Goal: Task Accomplishment & Management: Manage account settings

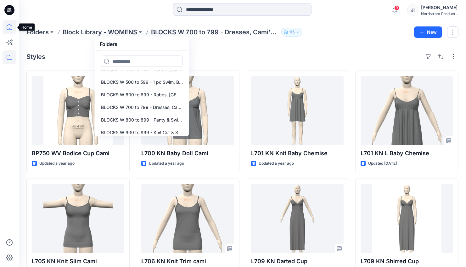
click at [8, 28] on icon at bounding box center [10, 27] width 14 height 14
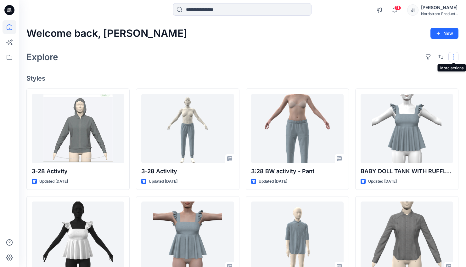
click at [450, 59] on button "button" at bounding box center [453, 57] width 10 height 10
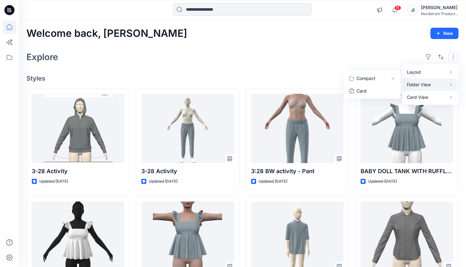
click at [418, 83] on p "Folder View" at bounding box center [427, 85] width 40 height 8
click at [441, 83] on p "Folder View" at bounding box center [427, 85] width 40 height 8
click at [289, 72] on div "Welcome back, [PERSON_NAME] New Explore Layout Grid Large Grid Folder View Comp…" at bounding box center [242, 227] width 447 height 415
click at [442, 55] on button "button" at bounding box center [440, 57] width 10 height 10
click at [429, 57] on button "button" at bounding box center [428, 57] width 10 height 10
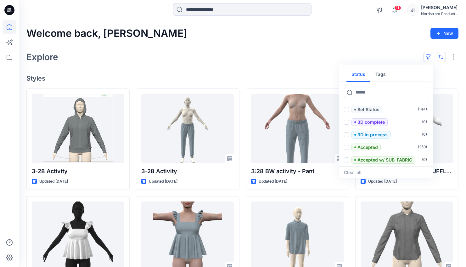
click at [441, 57] on button "button" at bounding box center [440, 57] width 10 height 10
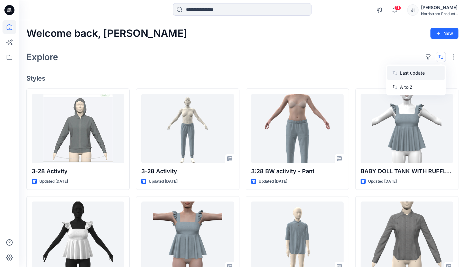
click at [413, 71] on p "Last update" at bounding box center [420, 72] width 40 height 7
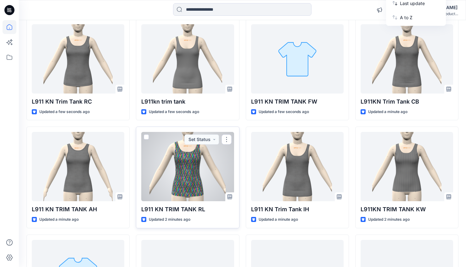
scroll to position [75, 0]
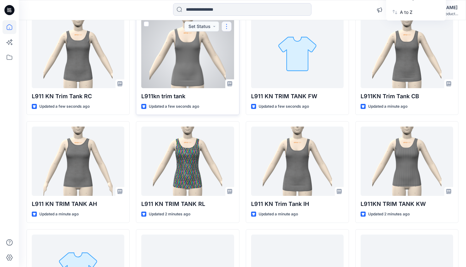
click at [225, 28] on button "button" at bounding box center [226, 26] width 10 height 10
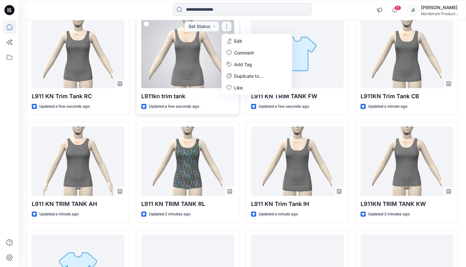
click at [192, 63] on div at bounding box center [187, 53] width 92 height 69
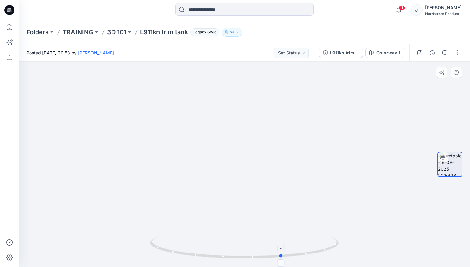
drag, startPoint x: 308, startPoint y: 249, endPoint x: 333, endPoint y: 243, distance: 24.8
click at [333, 243] on icon at bounding box center [245, 248] width 190 height 24
drag, startPoint x: 247, startPoint y: 257, endPoint x: 279, endPoint y: 254, distance: 32.2
click at [279, 254] on icon at bounding box center [245, 248] width 190 height 24
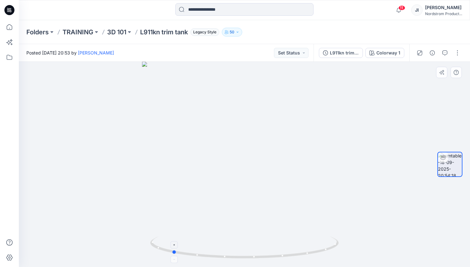
drag, startPoint x: 243, startPoint y: 254, endPoint x: 278, endPoint y: 251, distance: 35.1
click at [278, 251] on icon at bounding box center [245, 248] width 190 height 24
drag, startPoint x: 224, startPoint y: 252, endPoint x: 259, endPoint y: 250, distance: 34.9
click at [259, 250] on icon at bounding box center [245, 248] width 190 height 24
drag, startPoint x: 201, startPoint y: 254, endPoint x: 269, endPoint y: 252, distance: 67.9
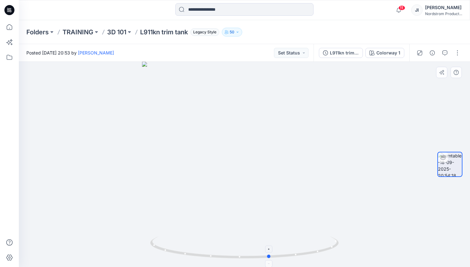
click at [269, 252] on icon at bounding box center [245, 248] width 190 height 24
drag, startPoint x: 175, startPoint y: 249, endPoint x: 248, endPoint y: 242, distance: 73.6
click at [247, 247] on icon at bounding box center [245, 248] width 190 height 24
drag, startPoint x: 186, startPoint y: 254, endPoint x: 201, endPoint y: 254, distance: 15.4
click at [201, 254] on icon at bounding box center [245, 248] width 190 height 24
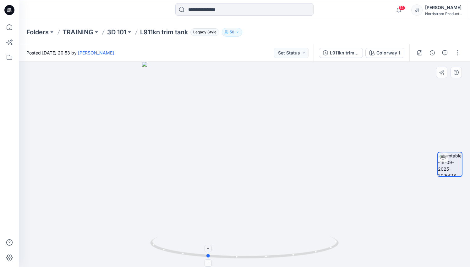
drag, startPoint x: 198, startPoint y: 254, endPoint x: 232, endPoint y: 256, distance: 33.7
click at [232, 256] on icon at bounding box center [245, 248] width 190 height 24
drag, startPoint x: 189, startPoint y: 253, endPoint x: 234, endPoint y: 255, distance: 44.7
click at [234, 255] on icon at bounding box center [245, 248] width 190 height 24
drag, startPoint x: 214, startPoint y: 255, endPoint x: 218, endPoint y: 255, distance: 4.1
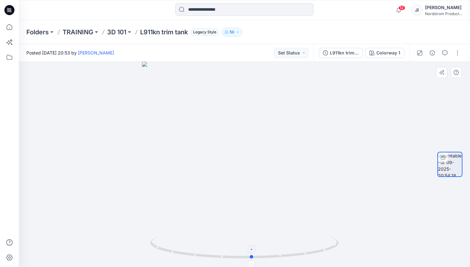
click at [218, 255] on icon at bounding box center [245, 248] width 190 height 24
click at [457, 55] on button "button" at bounding box center [458, 53] width 10 height 10
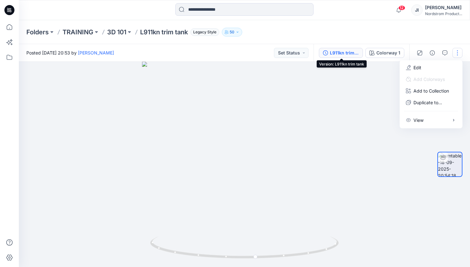
click at [338, 52] on div "L911kn trim tank" at bounding box center [344, 52] width 29 height 7
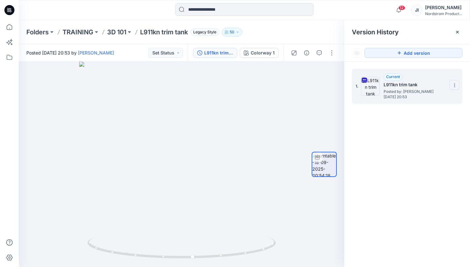
click at [454, 85] on icon at bounding box center [454, 85] width 5 height 5
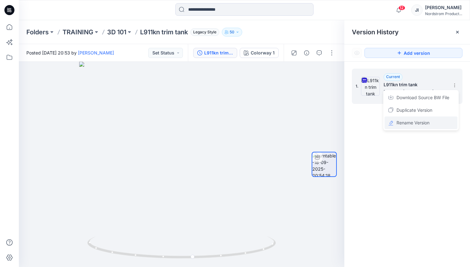
click at [417, 122] on span "Rename Version" at bounding box center [413, 123] width 33 height 8
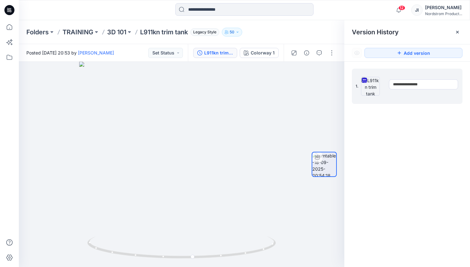
click at [431, 86] on input "**********" at bounding box center [423, 84] width 69 height 10
type input "**********"
click at [427, 158] on div "**********" at bounding box center [408, 169] width 126 height 214
click at [459, 32] on icon at bounding box center [457, 32] width 5 height 5
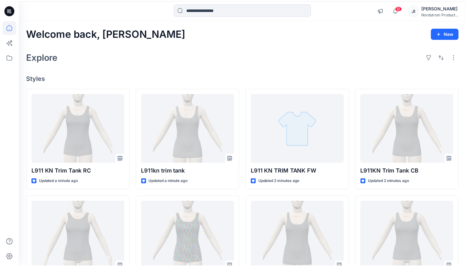
scroll to position [75, 0]
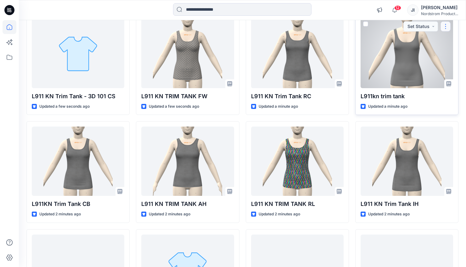
click at [445, 28] on button "button" at bounding box center [445, 26] width 10 height 10
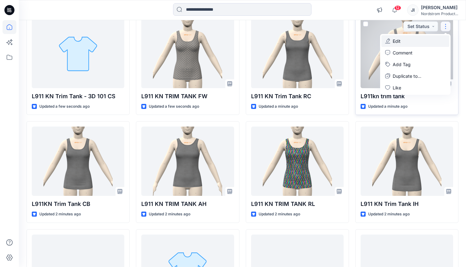
click at [394, 40] on p "Edit" at bounding box center [396, 41] width 8 height 7
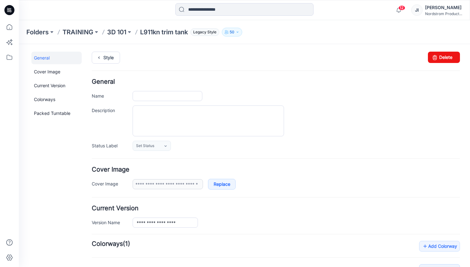
type input "**********"
click at [173, 95] on input "**********" at bounding box center [168, 96] width 70 height 10
type input "**********"
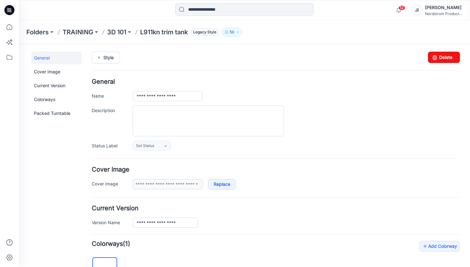
click at [327, 119] on div at bounding box center [297, 120] width 328 height 31
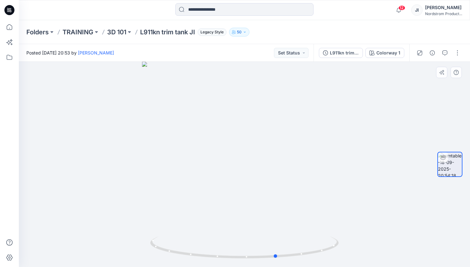
drag, startPoint x: 215, startPoint y: 236, endPoint x: 255, endPoint y: 235, distance: 39.6
click at [255, 235] on div at bounding box center [245, 164] width 452 height 205
drag, startPoint x: 215, startPoint y: 232, endPoint x: 256, endPoint y: 230, distance: 40.9
click at [256, 230] on div at bounding box center [245, 164] width 452 height 205
drag, startPoint x: 205, startPoint y: 229, endPoint x: 224, endPoint y: 231, distance: 19.3
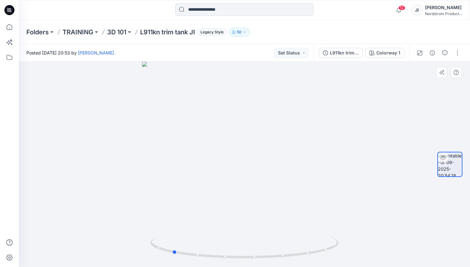
click at [238, 229] on div at bounding box center [245, 164] width 452 height 205
drag, startPoint x: 216, startPoint y: 231, endPoint x: 249, endPoint y: 225, distance: 33.4
click at [235, 229] on div at bounding box center [245, 164] width 452 height 205
click at [121, 31] on p "3D 101" at bounding box center [116, 32] width 19 height 9
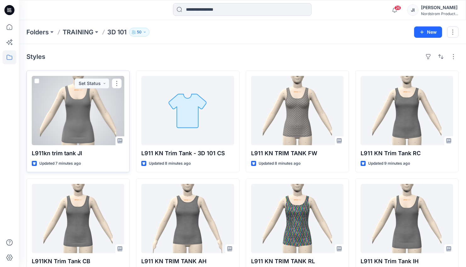
click at [90, 119] on div at bounding box center [78, 110] width 92 height 69
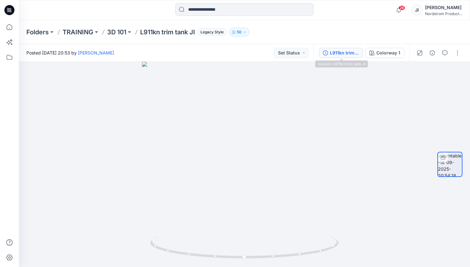
click at [348, 57] on button "L911kn trim tank JI" at bounding box center [341, 53] width 44 height 10
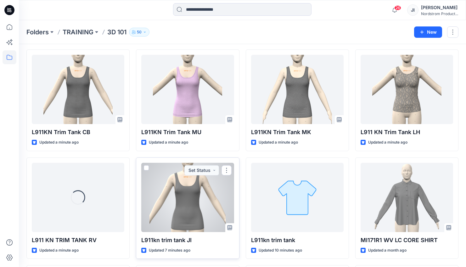
scroll to position [266, 0]
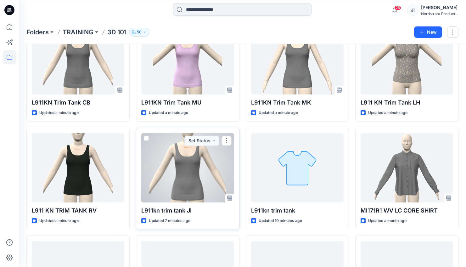
click at [186, 175] on div at bounding box center [187, 167] width 92 height 69
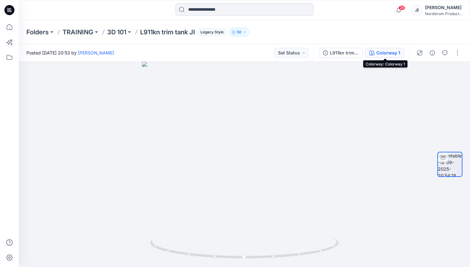
click at [398, 53] on div "Colorway 1" at bounding box center [389, 52] width 24 height 7
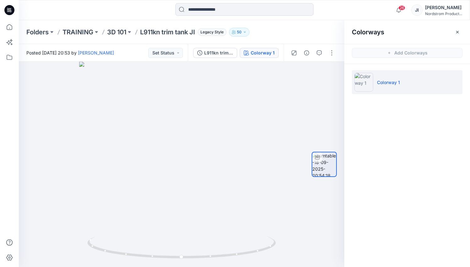
click at [263, 35] on div "Folders TRAINING 3D 101 L911kn trim tank JI Legacy Style 50" at bounding box center [219, 32] width 387 height 9
click at [6, 29] on icon at bounding box center [10, 27] width 14 height 14
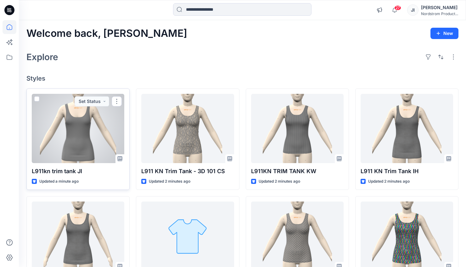
click at [83, 121] on div at bounding box center [78, 128] width 92 height 69
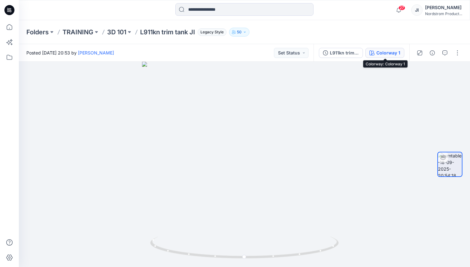
click at [391, 54] on div "Colorway 1" at bounding box center [389, 52] width 24 height 7
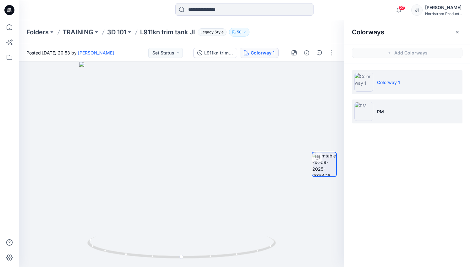
click at [363, 108] on img at bounding box center [364, 111] width 19 height 19
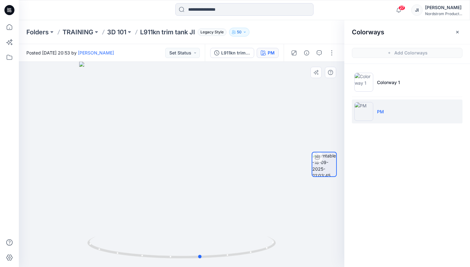
drag, startPoint x: 130, startPoint y: 219, endPoint x: 176, endPoint y: 210, distance: 46.4
click at [175, 214] on div at bounding box center [182, 164] width 326 height 205
drag, startPoint x: 176, startPoint y: 206, endPoint x: 219, endPoint y: 200, distance: 43.4
click at [219, 200] on div at bounding box center [182, 164] width 326 height 205
drag, startPoint x: 182, startPoint y: 206, endPoint x: 187, endPoint y: 206, distance: 4.7
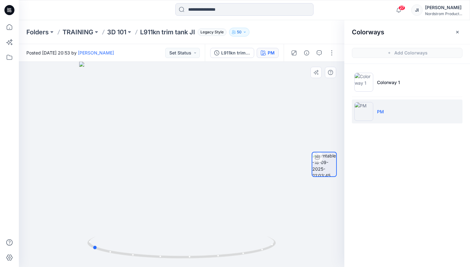
click at [187, 206] on div at bounding box center [182, 164] width 326 height 205
drag, startPoint x: 185, startPoint y: 202, endPoint x: 188, endPoint y: 202, distance: 3.5
click at [188, 202] on div at bounding box center [182, 164] width 326 height 205
drag, startPoint x: 174, startPoint y: 219, endPoint x: 185, endPoint y: 218, distance: 10.7
click at [185, 218] on div at bounding box center [182, 164] width 326 height 205
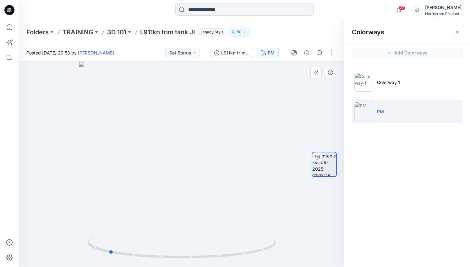
drag, startPoint x: 157, startPoint y: 203, endPoint x: 177, endPoint y: 203, distance: 20.1
click at [177, 203] on div at bounding box center [182, 164] width 326 height 205
drag, startPoint x: 165, startPoint y: 202, endPoint x: 193, endPoint y: 202, distance: 28.0
click at [193, 202] on div at bounding box center [182, 164] width 326 height 205
drag, startPoint x: 175, startPoint y: 202, endPoint x: 197, endPoint y: 202, distance: 22.0
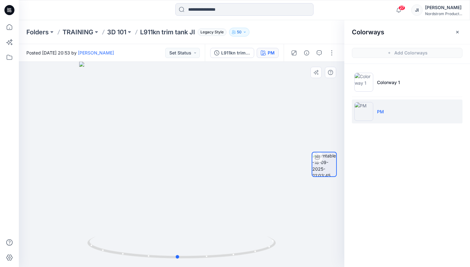
click at [197, 202] on div at bounding box center [182, 164] width 326 height 205
click at [174, 201] on div at bounding box center [182, 164] width 326 height 205
drag, startPoint x: 184, startPoint y: 209, endPoint x: 196, endPoint y: 209, distance: 12.0
click at [196, 209] on div at bounding box center [182, 164] width 326 height 205
drag, startPoint x: 146, startPoint y: 200, endPoint x: 184, endPoint y: 200, distance: 38.4
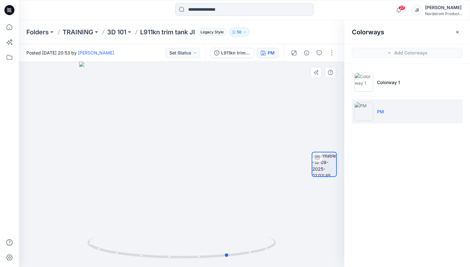
click at [184, 200] on div at bounding box center [182, 164] width 326 height 205
drag, startPoint x: 155, startPoint y: 201, endPoint x: 170, endPoint y: 200, distance: 15.4
click at [170, 200] on div at bounding box center [182, 164] width 326 height 205
drag, startPoint x: 154, startPoint y: 202, endPoint x: 170, endPoint y: 201, distance: 16.4
click at [170, 201] on div at bounding box center [182, 164] width 326 height 205
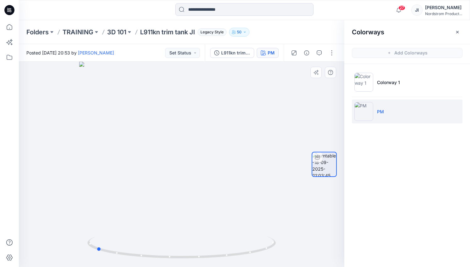
drag, startPoint x: 181, startPoint y: 201, endPoint x: 188, endPoint y: 201, distance: 6.9
click at [188, 201] on div at bounding box center [182, 164] width 326 height 205
drag, startPoint x: 175, startPoint y: 201, endPoint x: 195, endPoint y: 200, distance: 19.2
click at [195, 200] on div at bounding box center [182, 164] width 326 height 205
drag, startPoint x: 175, startPoint y: 200, endPoint x: 184, endPoint y: 201, distance: 9.1
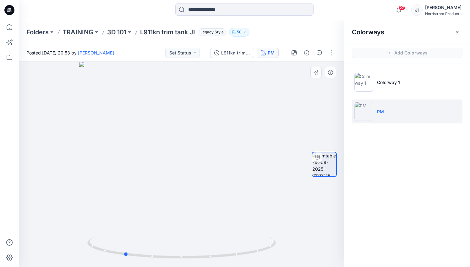
click at [184, 201] on div at bounding box center [182, 164] width 326 height 205
drag, startPoint x: 165, startPoint y: 200, endPoint x: 196, endPoint y: 200, distance: 30.5
click at [196, 200] on div at bounding box center [182, 164] width 326 height 205
drag, startPoint x: 186, startPoint y: 199, endPoint x: 211, endPoint y: 197, distance: 25.3
click at [211, 197] on div at bounding box center [182, 164] width 326 height 205
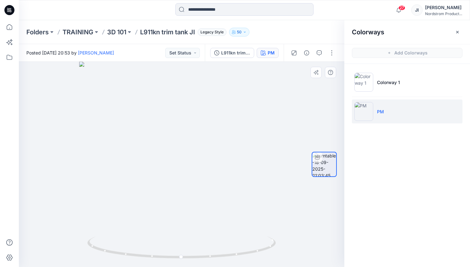
drag, startPoint x: 188, startPoint y: 197, endPoint x: 210, endPoint y: 197, distance: 22.0
click at [210, 197] on div at bounding box center [182, 164] width 326 height 205
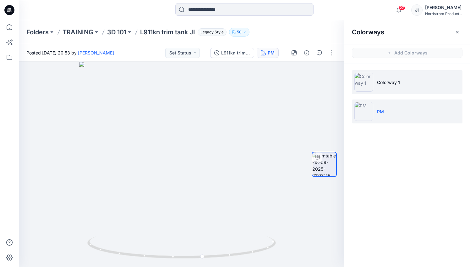
click at [388, 80] on p "Colorway 1" at bounding box center [388, 82] width 23 height 7
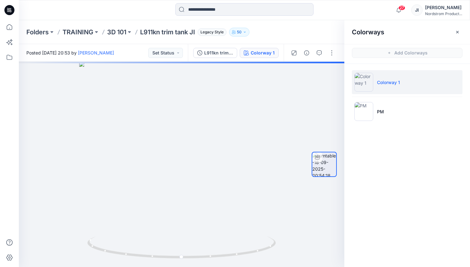
click at [385, 82] on p "Colorway 1" at bounding box center [388, 82] width 23 height 7
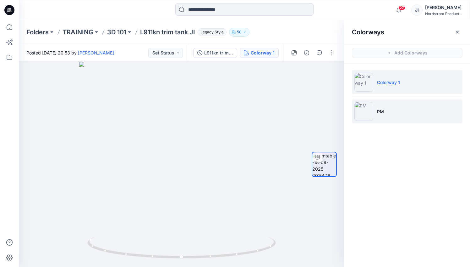
click at [367, 111] on img at bounding box center [364, 111] width 19 height 19
